Goal: Information Seeking & Learning: Learn about a topic

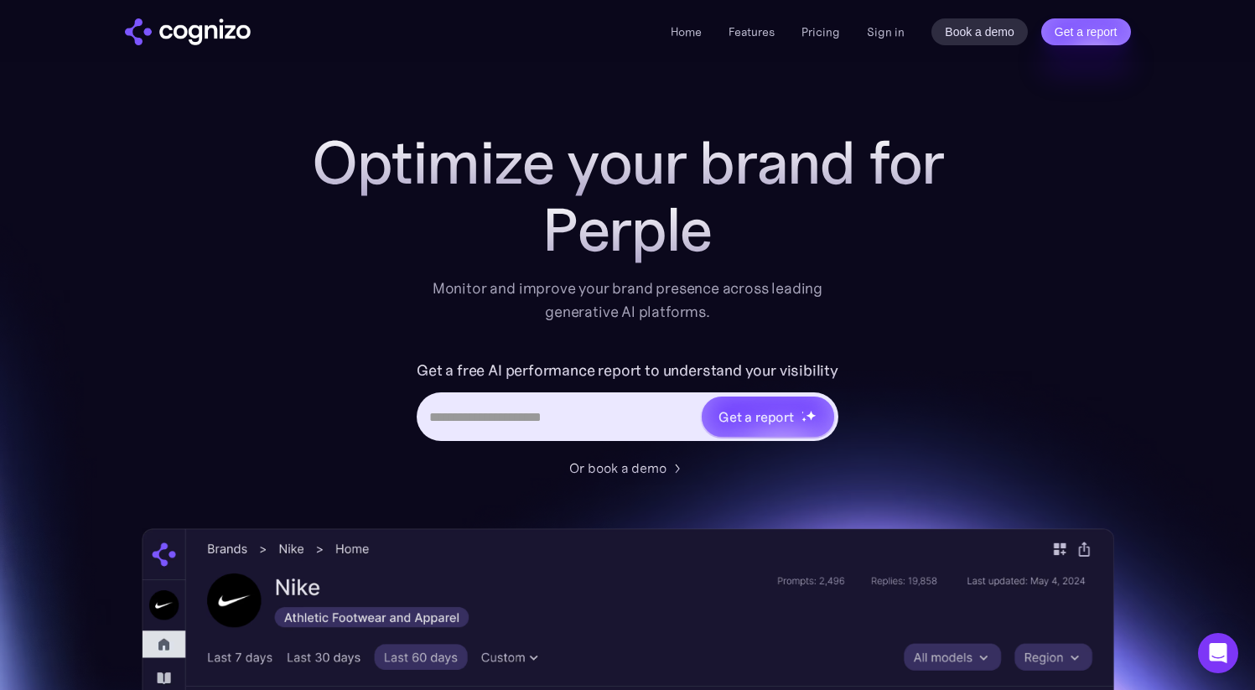
click at [719, 291] on div "Monitor and improve your brand presence across leading generative AI platforms." at bounding box center [628, 300] width 413 height 47
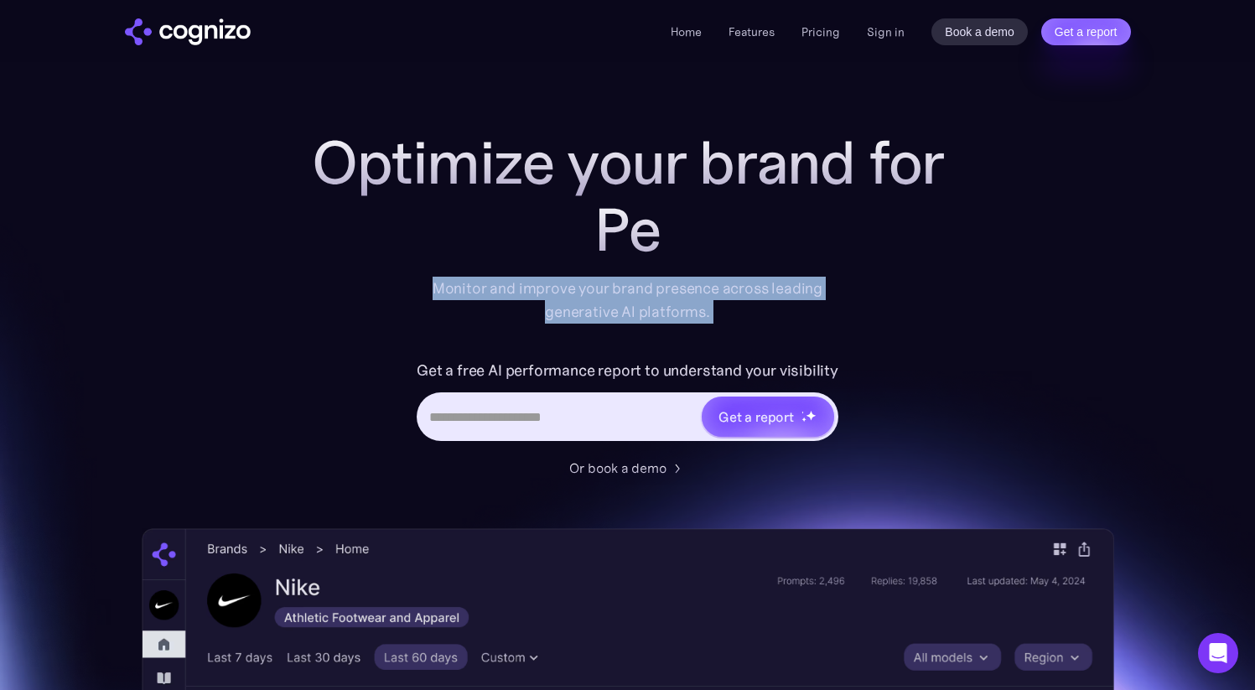
click at [719, 291] on div "Monitor and improve your brand presence across leading generative AI platforms." at bounding box center [628, 300] width 413 height 47
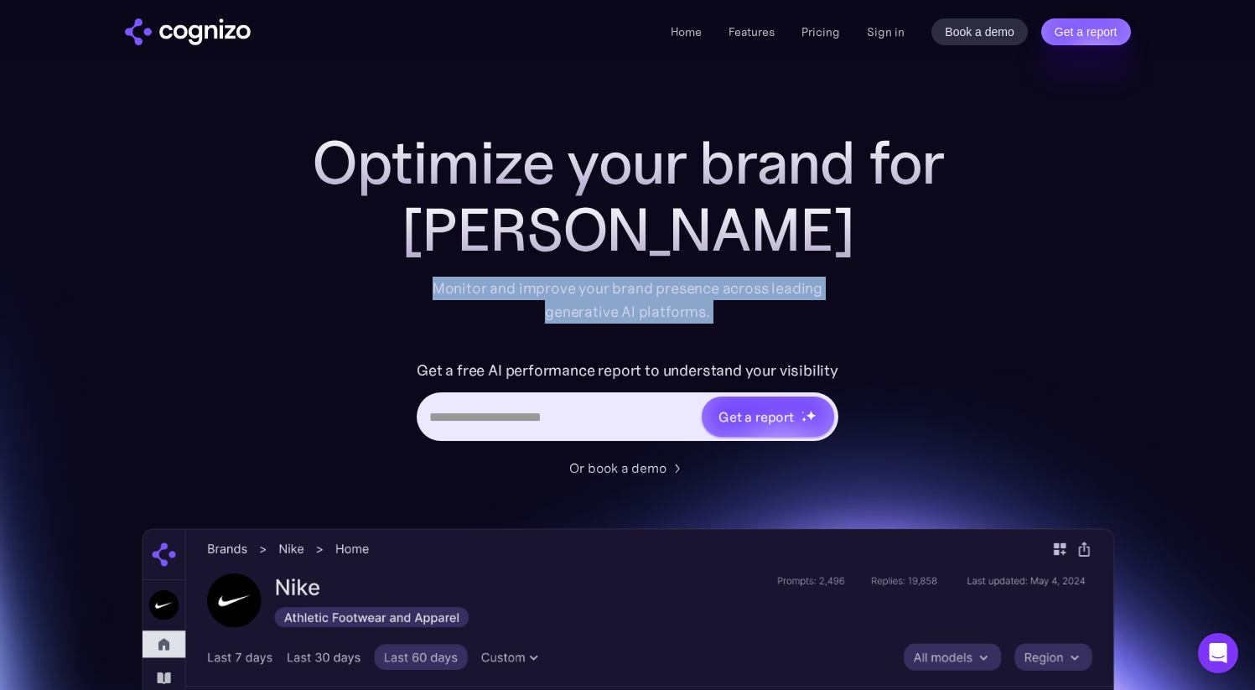
click at [767, 284] on div "Monitor and improve your brand presence across leading generative AI platforms." at bounding box center [628, 300] width 413 height 47
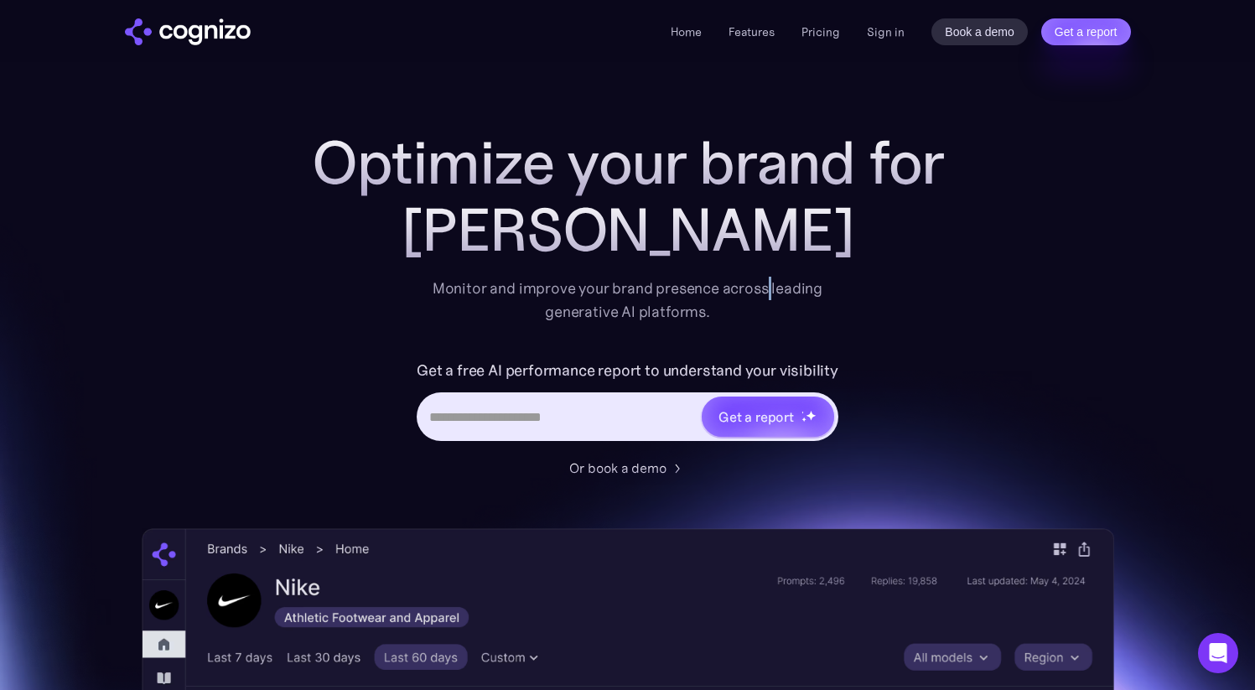
click at [767, 284] on div "Monitor and improve your brand presence across leading generative AI platforms." at bounding box center [628, 300] width 413 height 47
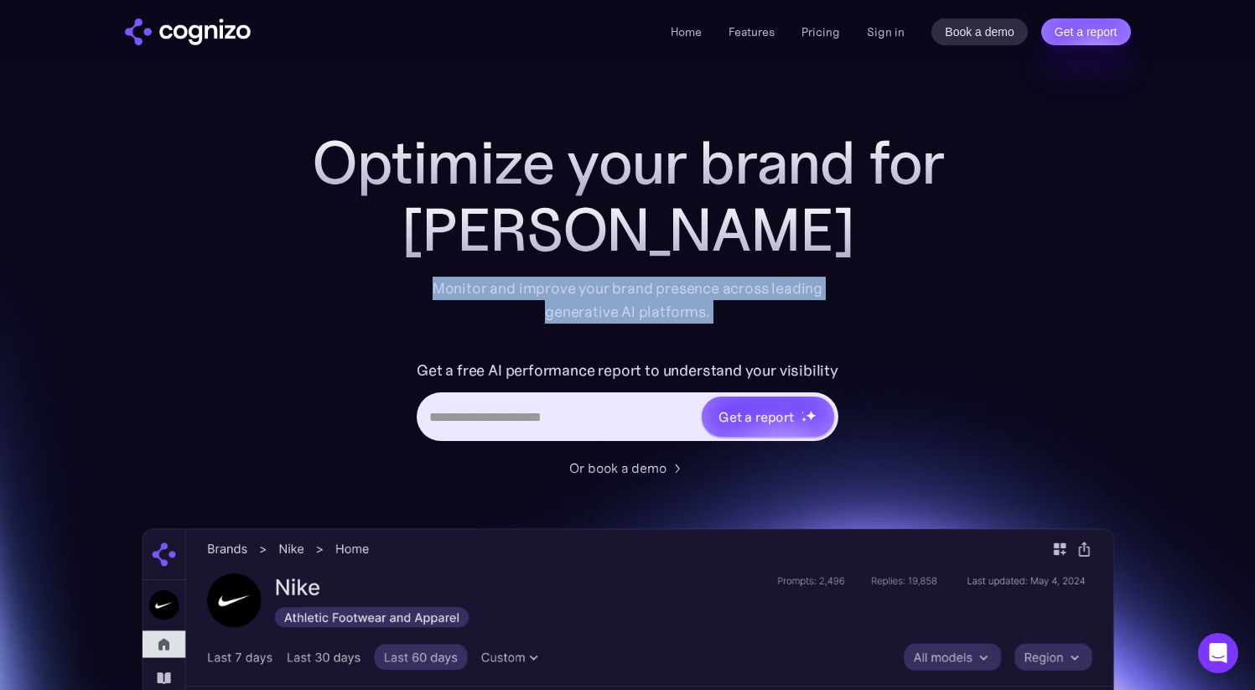
click at [767, 284] on div "Monitor and improve your brand presence across leading generative AI platforms." at bounding box center [628, 300] width 413 height 47
click at [719, 288] on div "Monitor and improve your brand presence across leading generative AI platforms." at bounding box center [628, 300] width 413 height 47
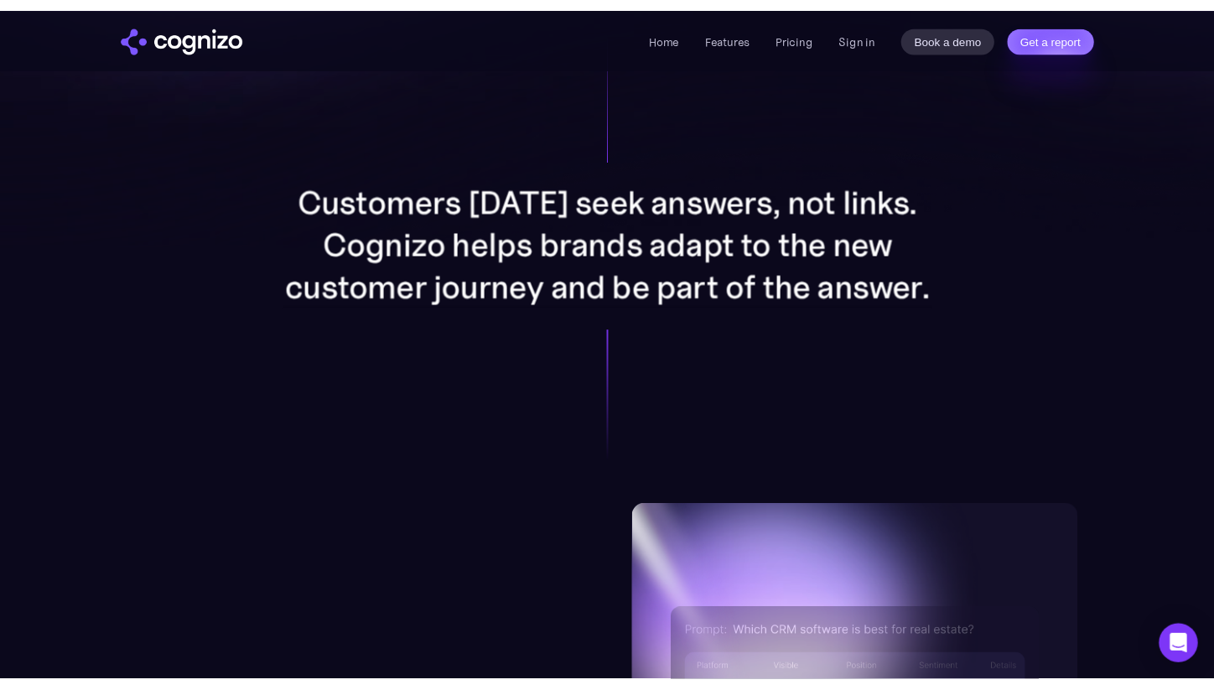
scroll to position [1324, 0]
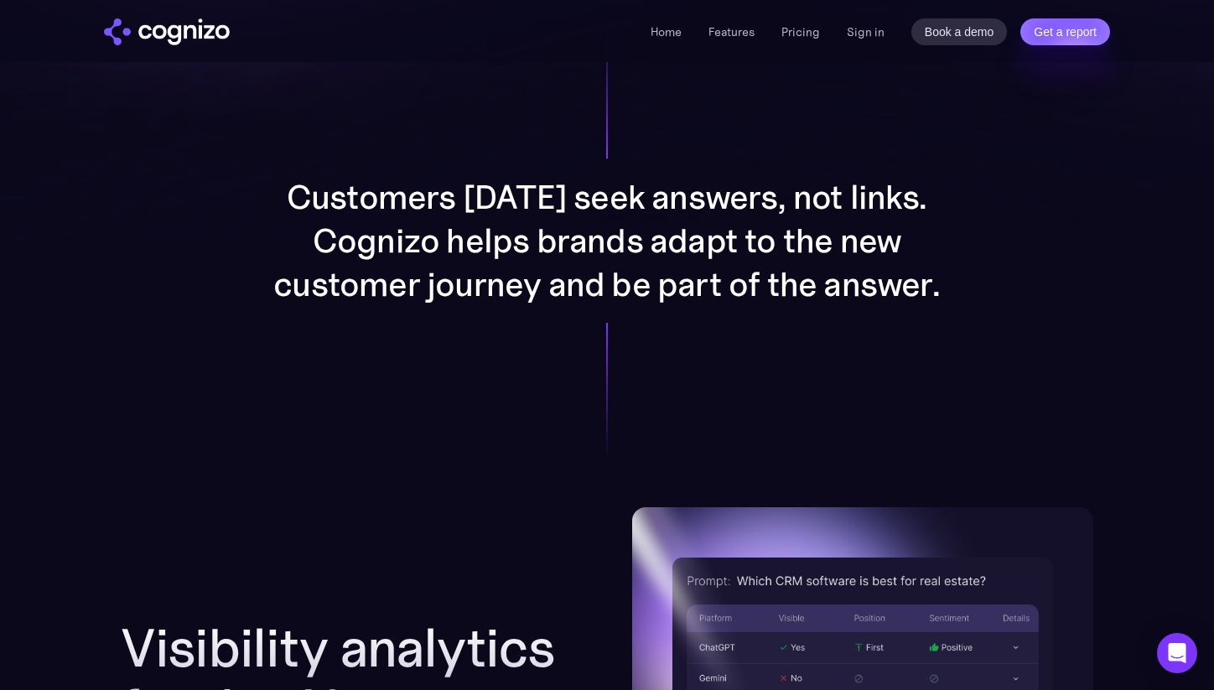
click at [453, 211] on p "Customers [DATE] seek answers, not links. Cognizo helps brands adapt to the new…" at bounding box center [607, 240] width 671 height 131
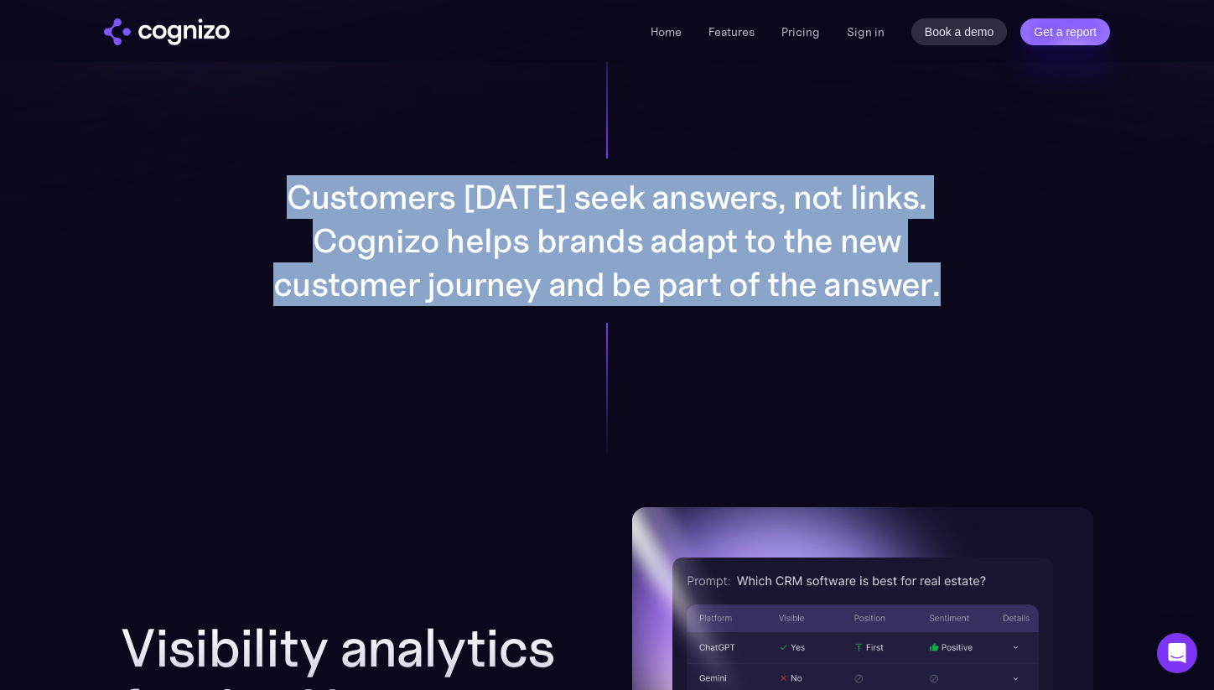
click at [453, 211] on p "Customers [DATE] seek answers, not links. Cognizo helps brands adapt to the new…" at bounding box center [607, 240] width 671 height 131
click at [444, 237] on p "Customers [DATE] seek answers, not links. Cognizo helps brands adapt to the new…" at bounding box center [607, 240] width 671 height 131
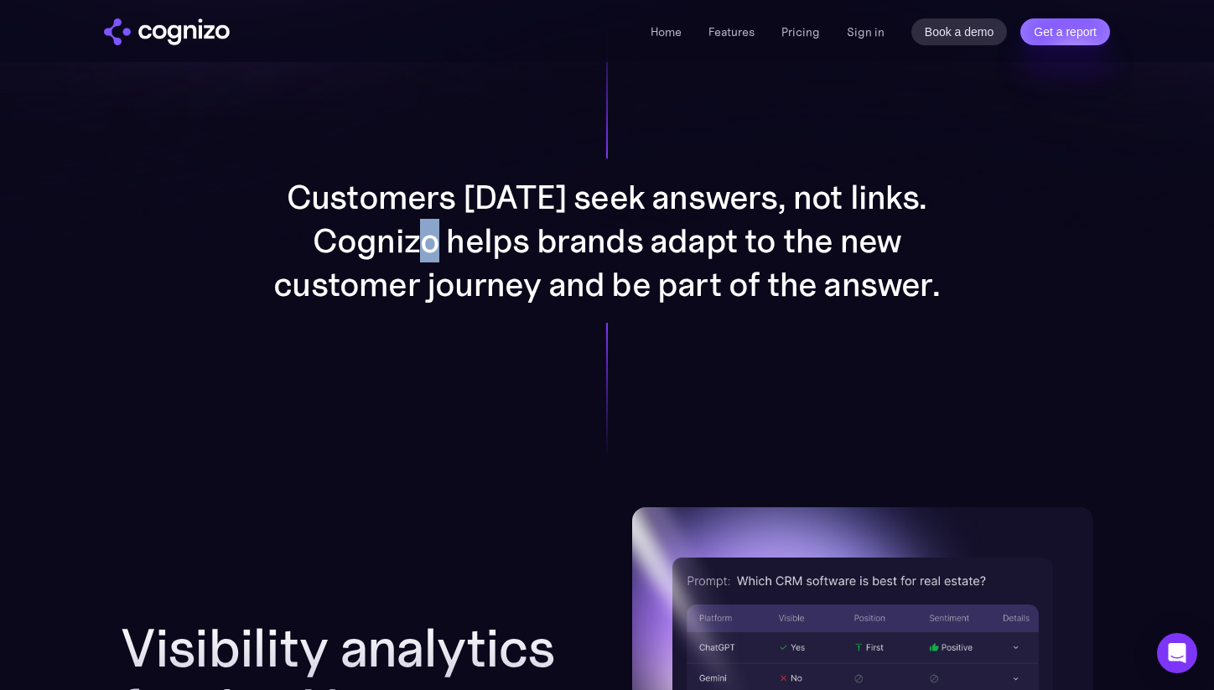
click at [444, 237] on p "Customers [DATE] seek answers, not links. Cognizo helps brands adapt to the new…" at bounding box center [607, 240] width 671 height 131
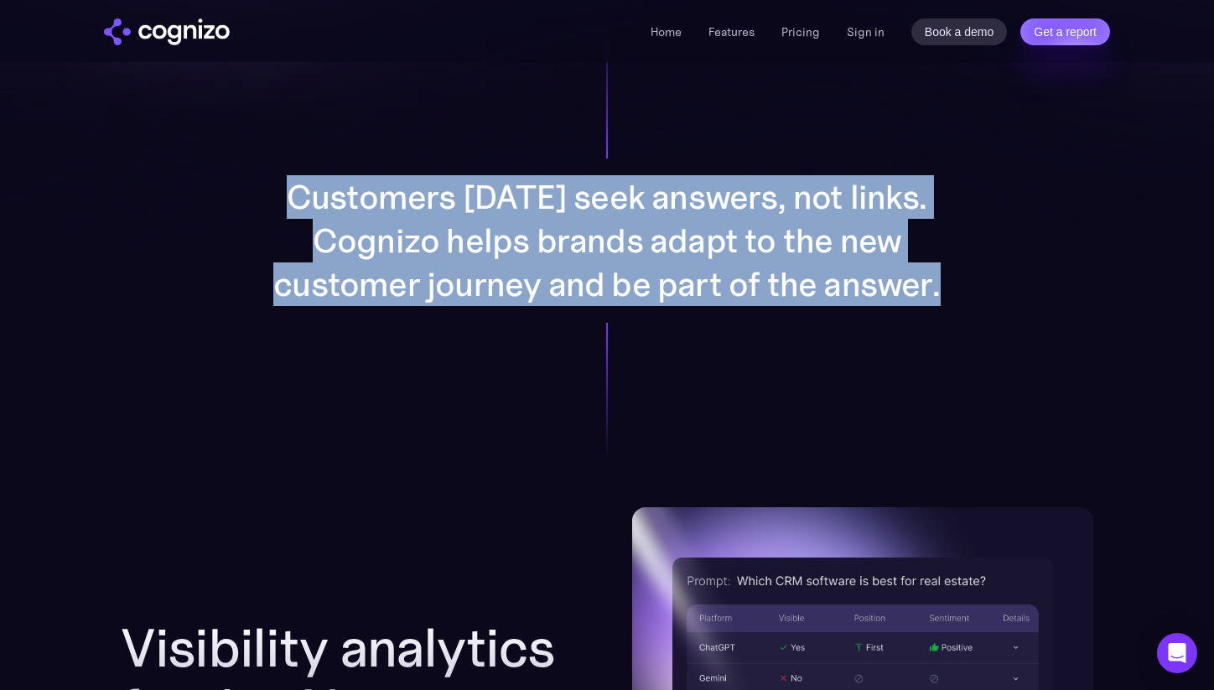
click at [444, 237] on p "Customers [DATE] seek answers, not links. Cognizo helps brands adapt to the new…" at bounding box center [607, 240] width 671 height 131
click at [435, 273] on p "Customers [DATE] seek answers, not links. Cognizo helps brands adapt to the new…" at bounding box center [607, 240] width 671 height 131
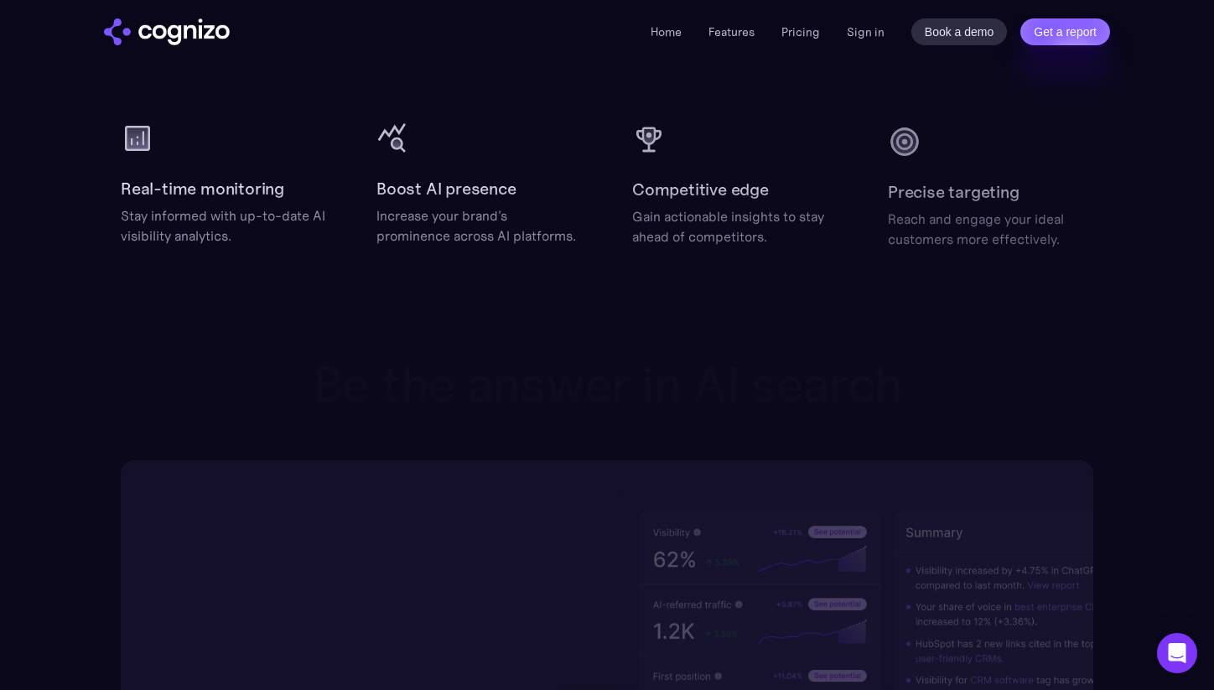
scroll to position [2437, 0]
